Goal: Information Seeking & Learning: Learn about a topic

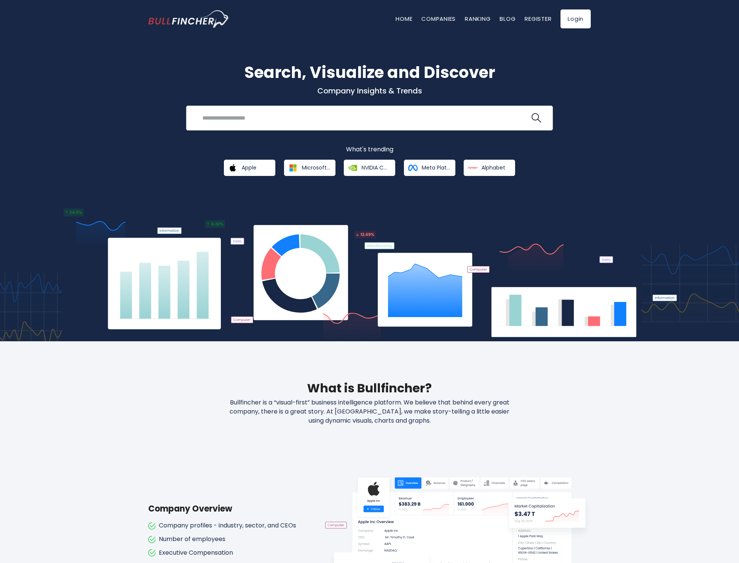
click at [262, 116] on input "search" at bounding box center [364, 118] width 332 height 14
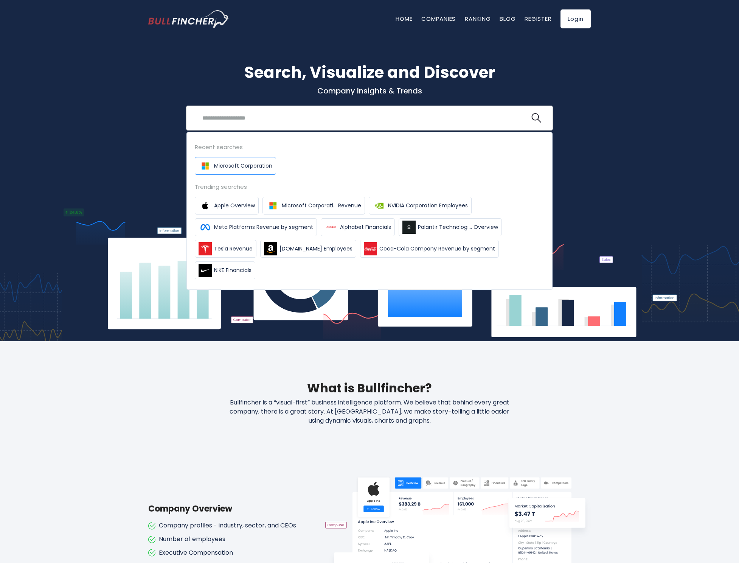
click at [220, 161] on link "Microsoft Corporation" at bounding box center [235, 166] width 81 height 18
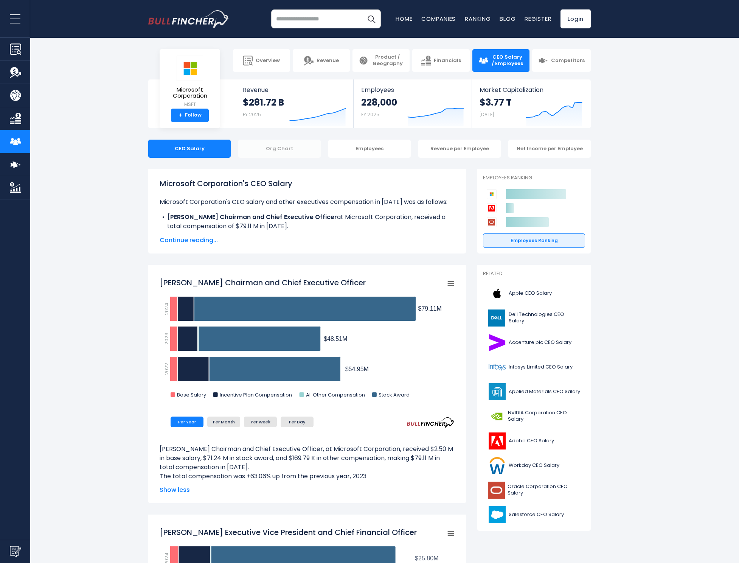
click at [282, 147] on div "Org Chart" at bounding box center [279, 149] width 82 height 18
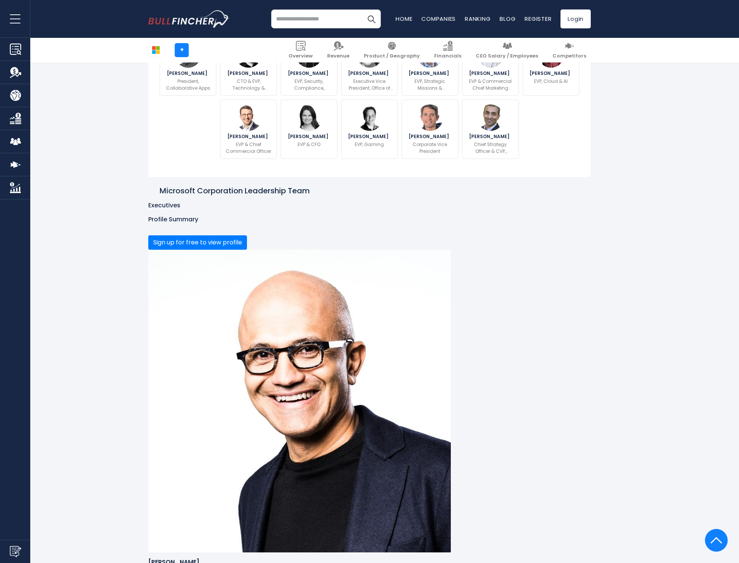
scroll to position [23, 0]
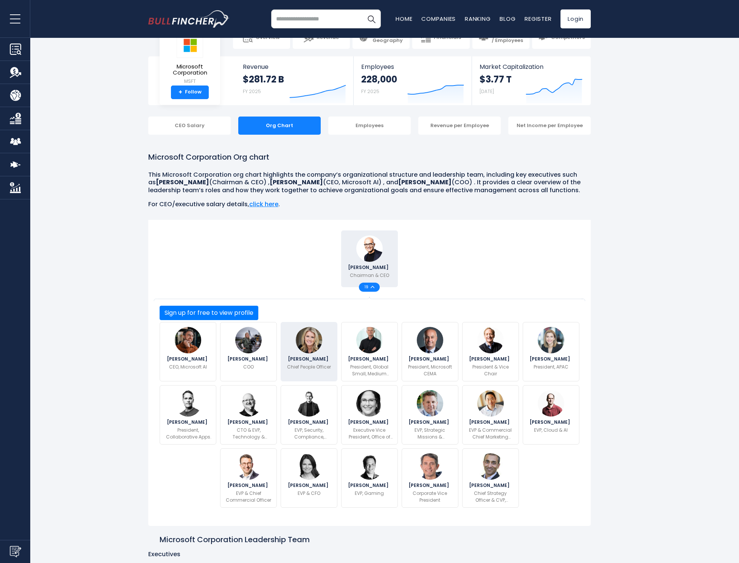
click at [321, 363] on p "Chief People Officer" at bounding box center [309, 366] width 44 height 7
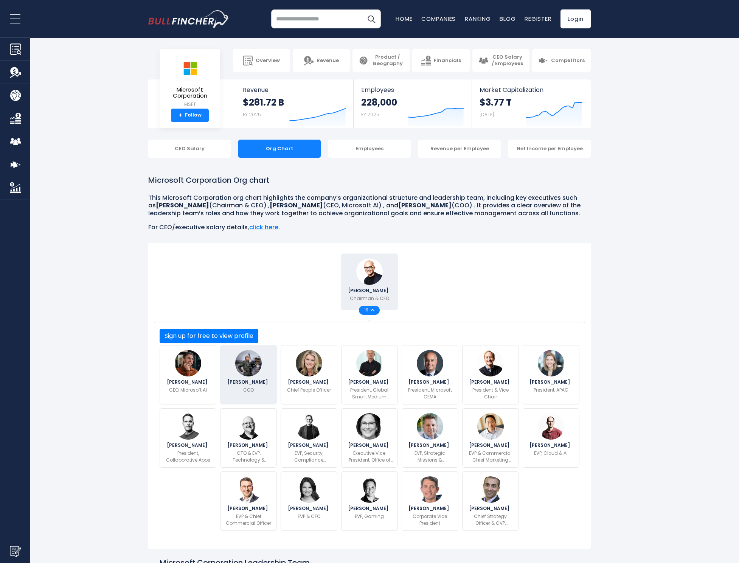
click at [246, 380] on span "Carolina Dybeck Happe" at bounding box center [248, 382] width 43 height 5
click at [498, 353] on img at bounding box center [490, 363] width 26 height 26
click at [268, 66] on link "Overview" at bounding box center [261, 60] width 57 height 23
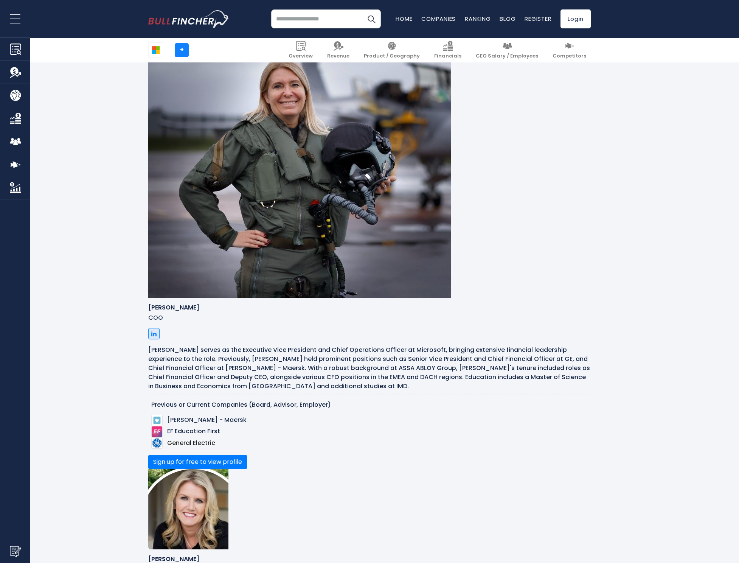
scroll to position [1615, 0]
